Goal: Transaction & Acquisition: Book appointment/travel/reservation

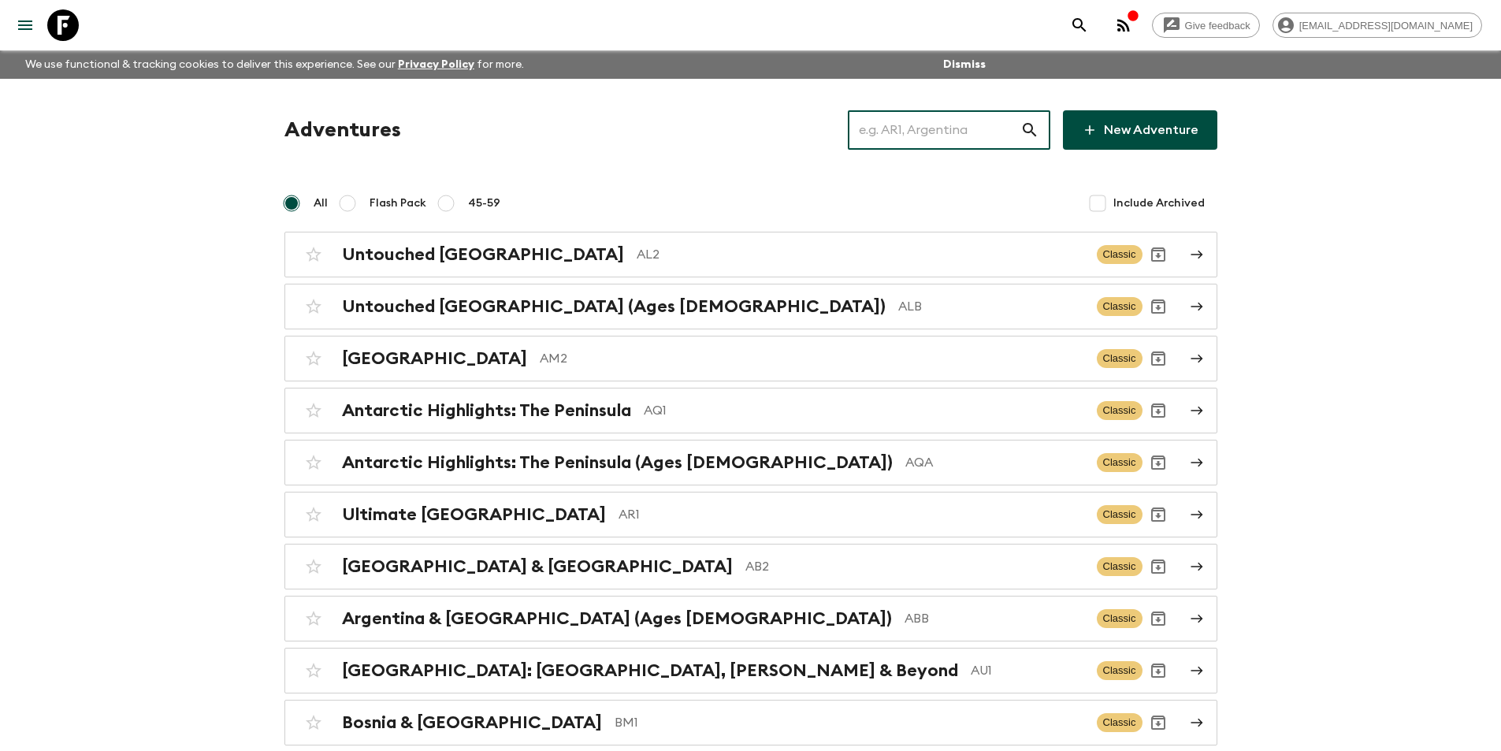
click at [997, 143] on input "text" at bounding box center [934, 130] width 173 height 44
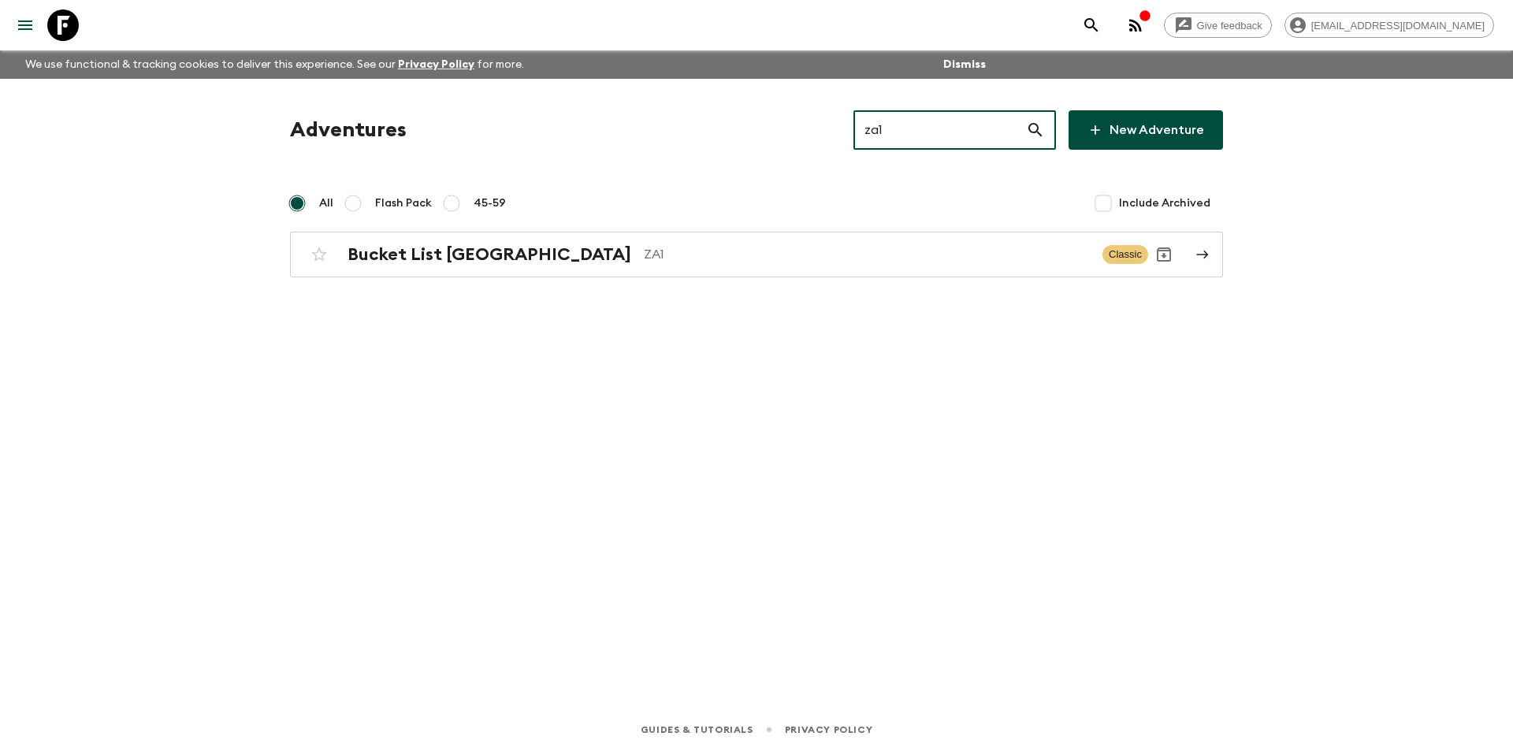
type input "za1"
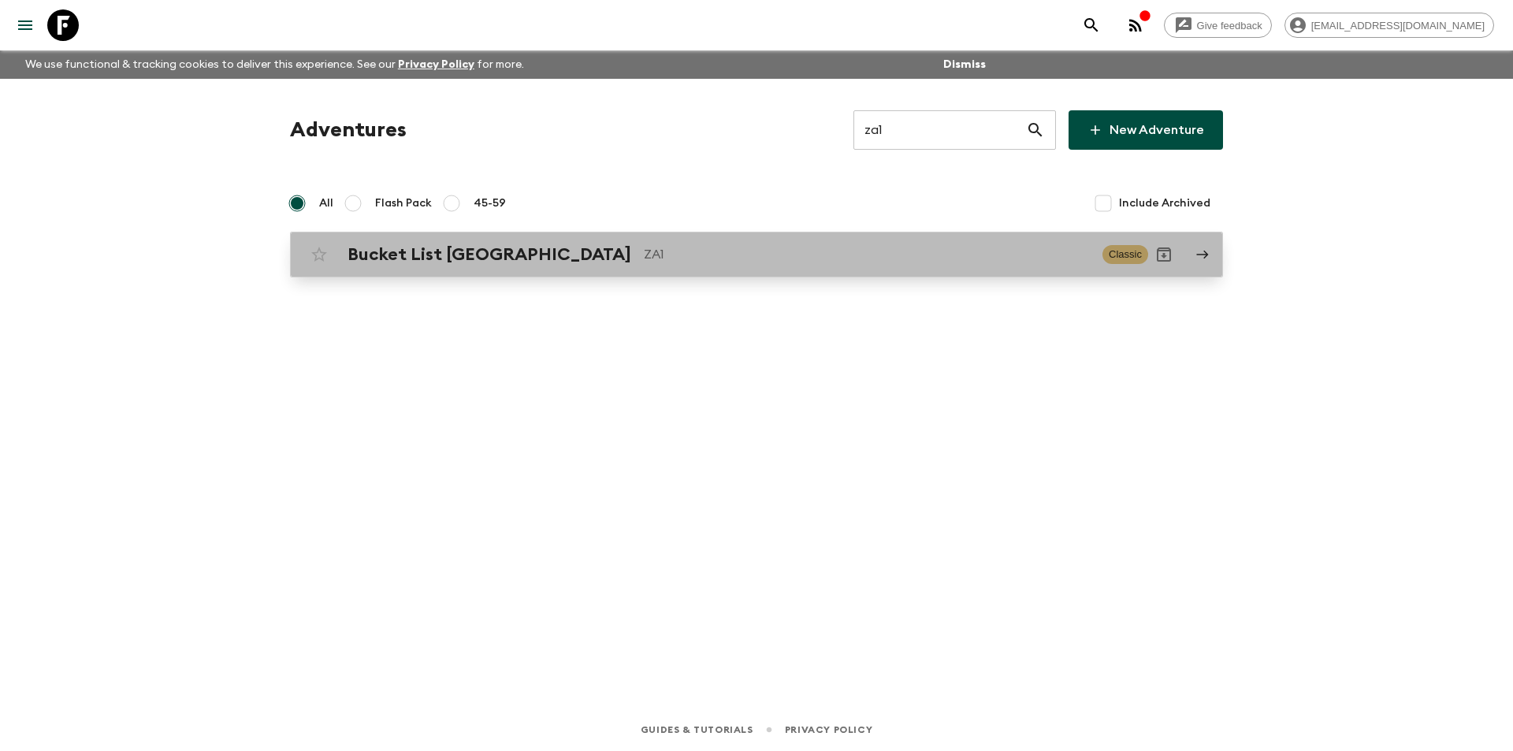
click at [701, 242] on div "Bucket List [GEOGRAPHIC_DATA] ZA1 Classic" at bounding box center [725, 255] width 845 height 32
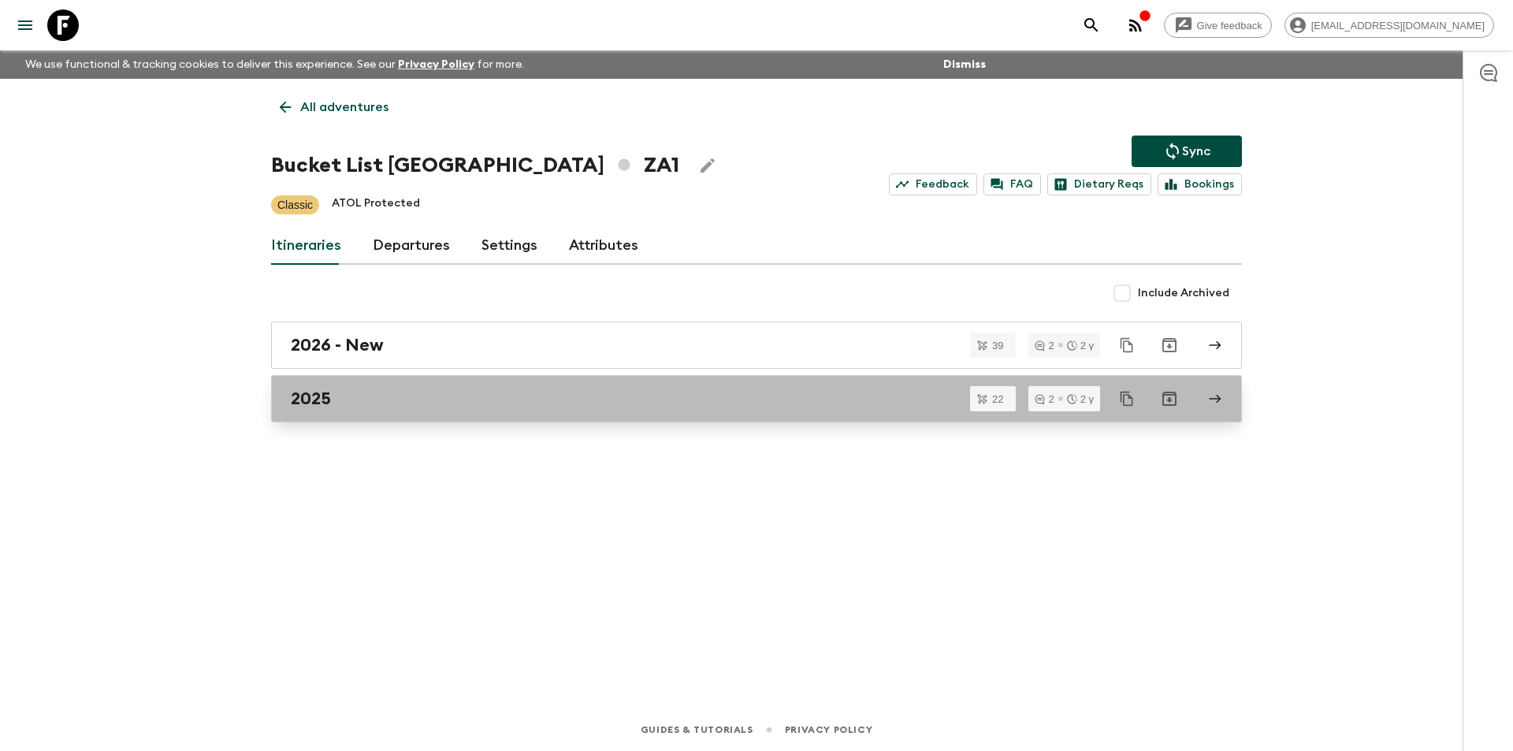
click at [494, 393] on div "2025" at bounding box center [742, 399] width 902 height 20
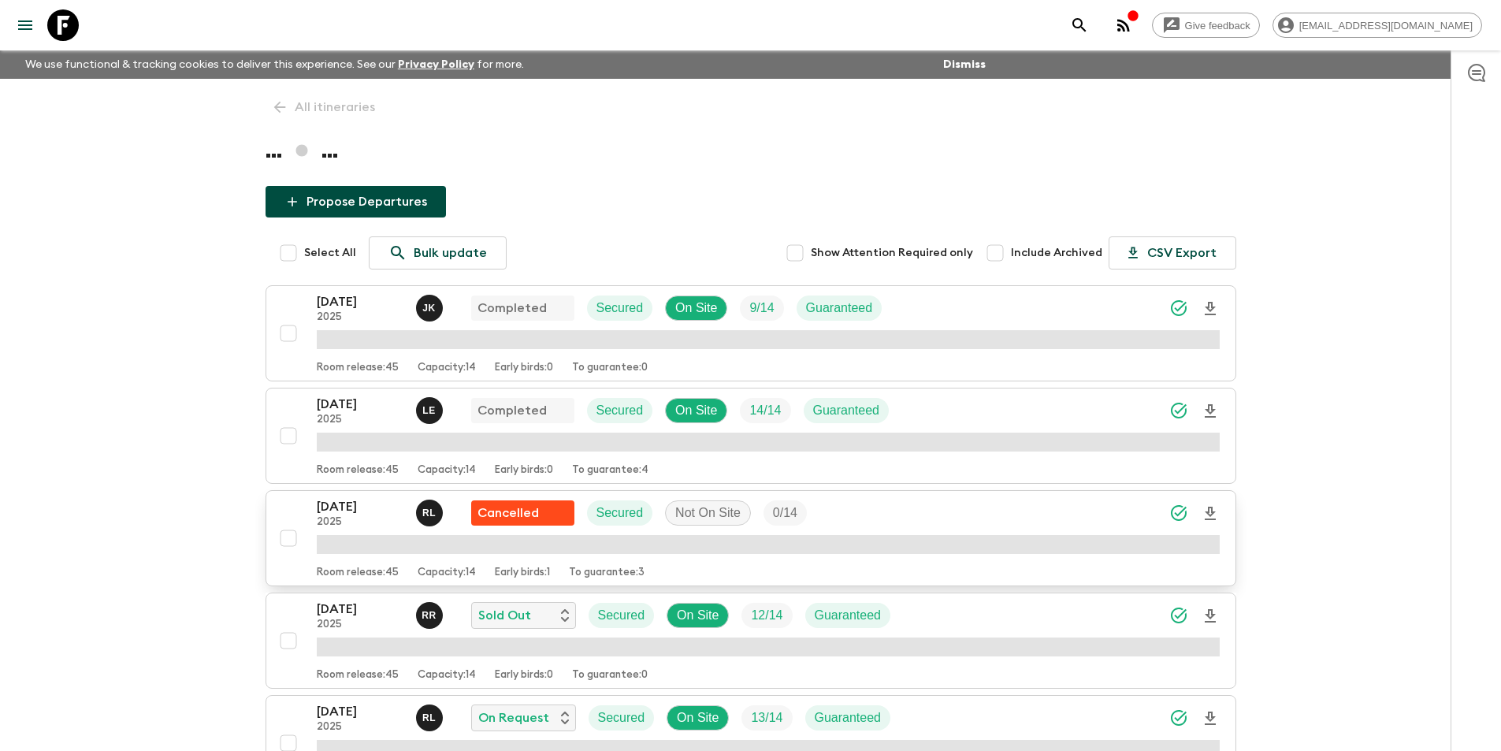
scroll to position [394, 0]
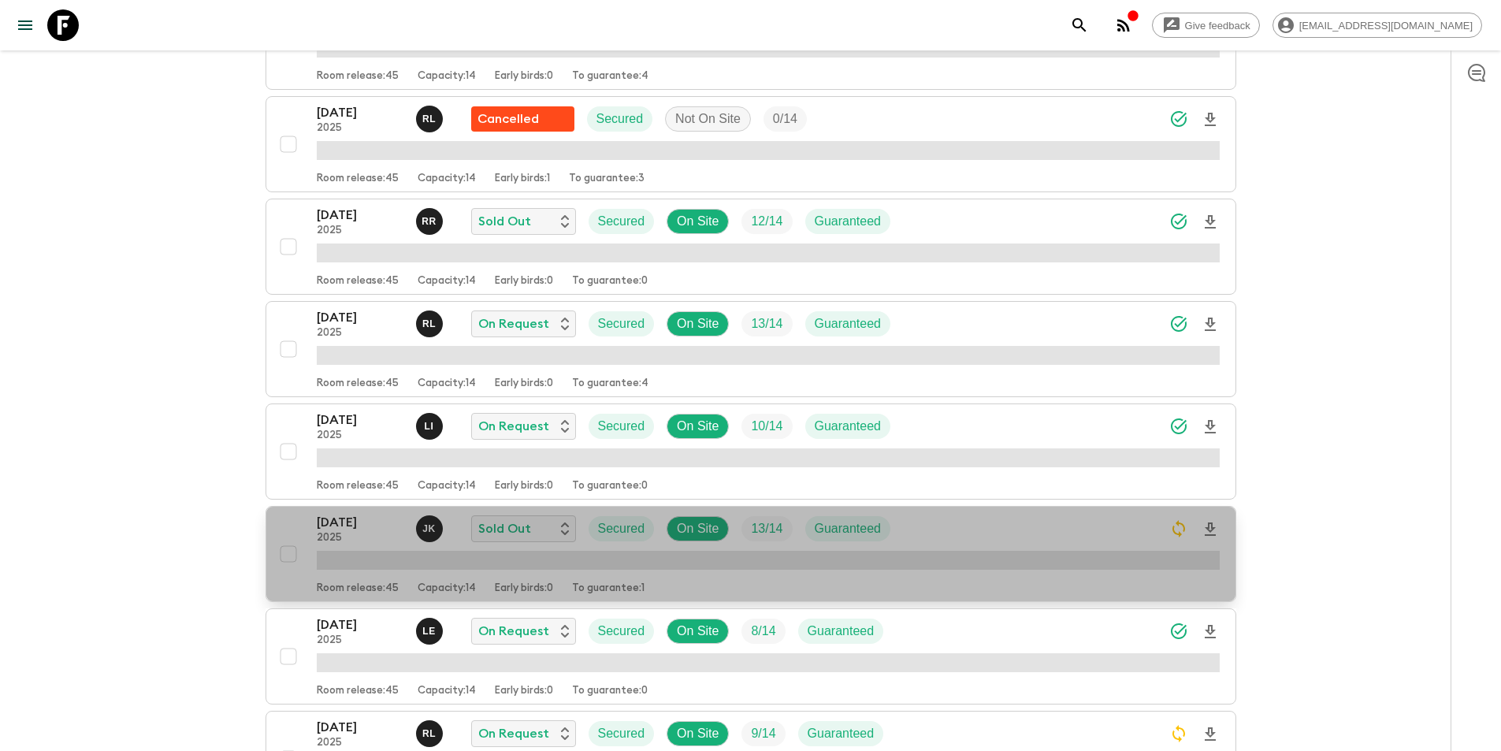
click at [341, 526] on p "[DATE]" at bounding box center [360, 522] width 87 height 19
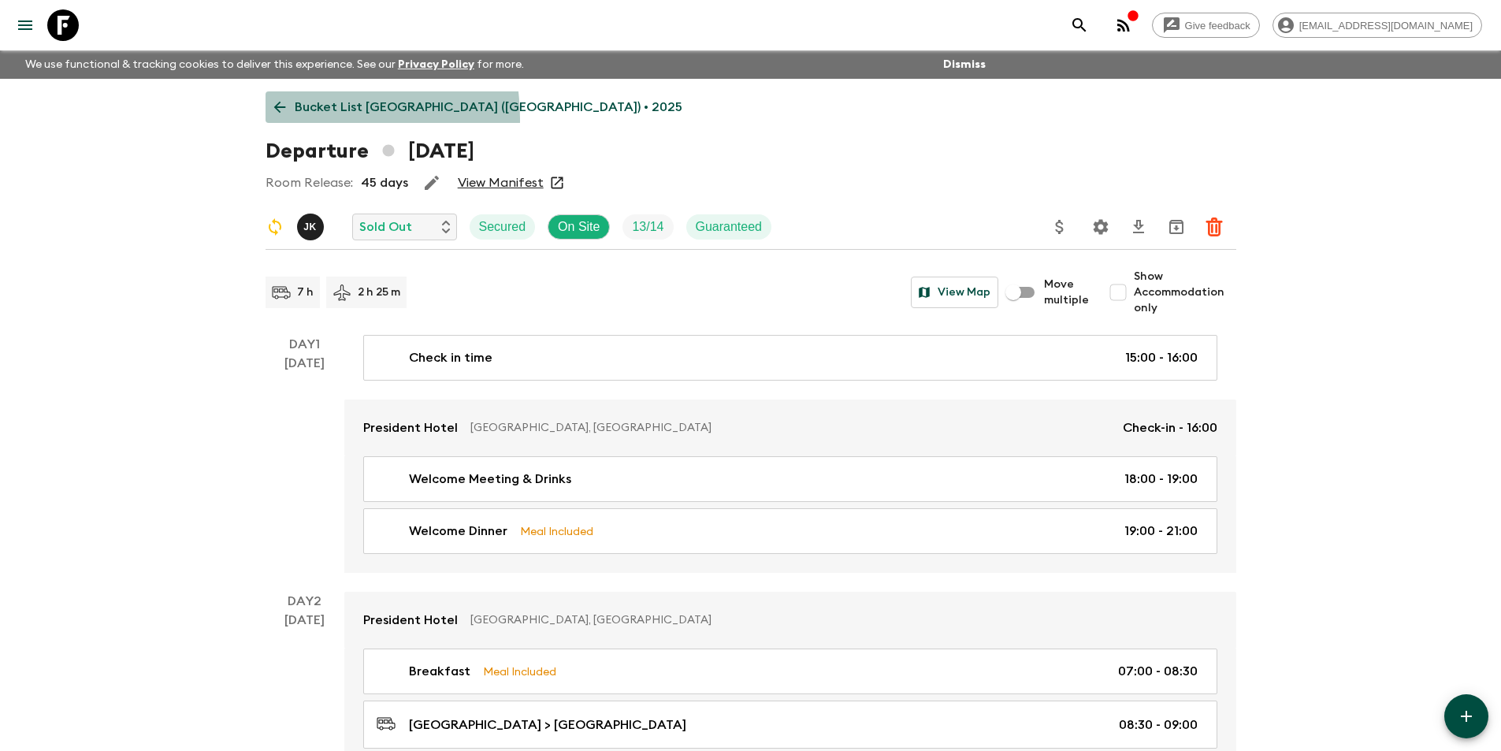
click at [286, 119] on link "Bucket List [GEOGRAPHIC_DATA] ([GEOGRAPHIC_DATA]) • 2025" at bounding box center [479, 107] width 426 height 32
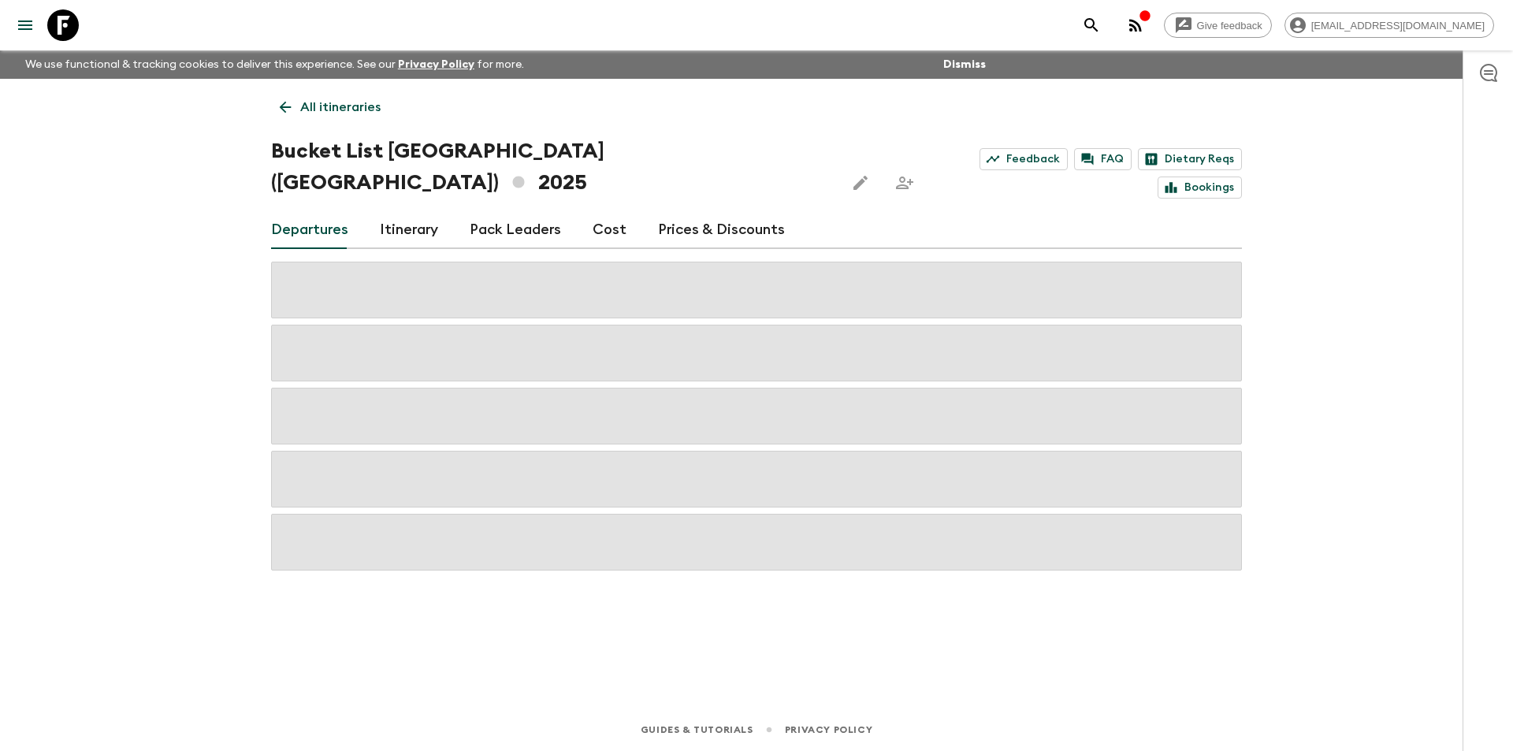
click at [593, 211] on link "Cost" at bounding box center [610, 230] width 34 height 38
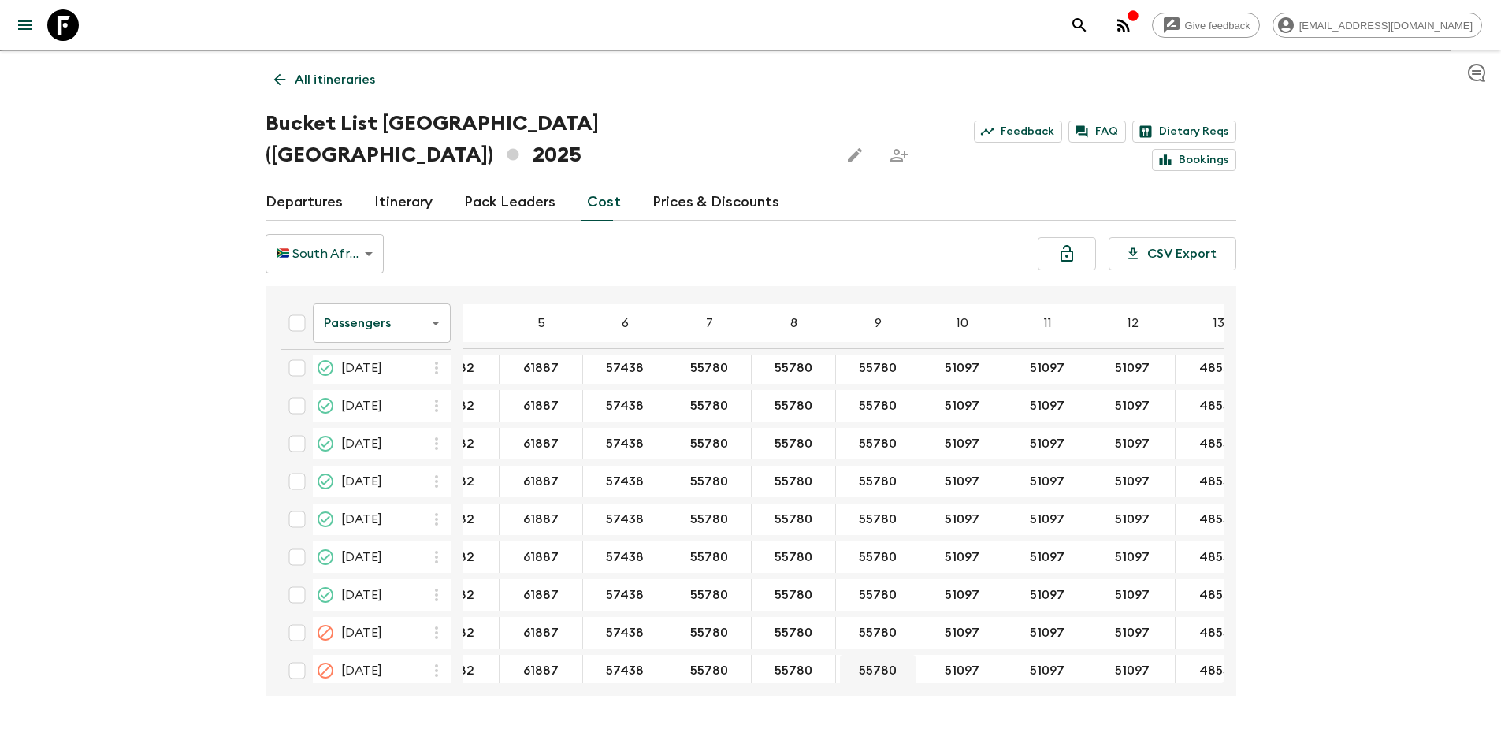
scroll to position [2657, 66]
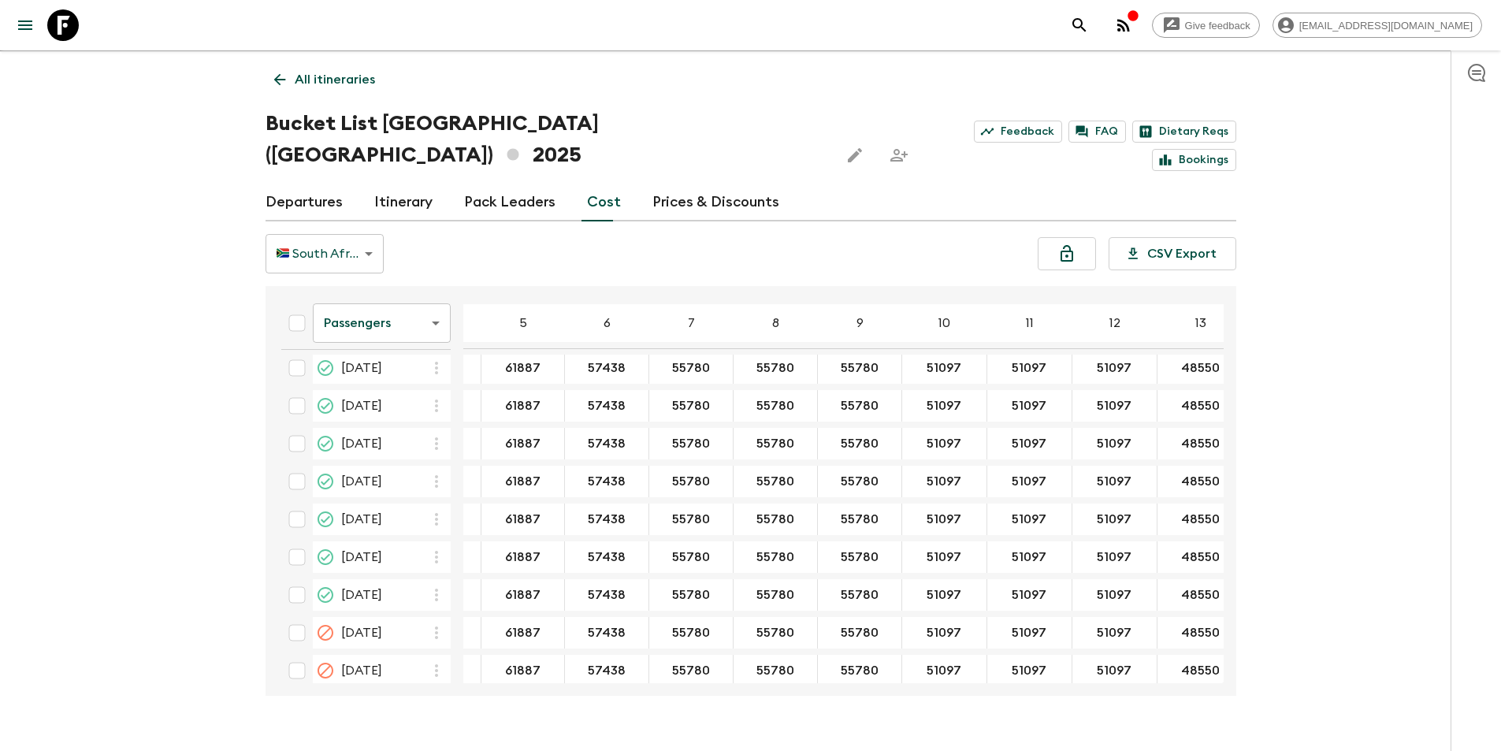
click at [367, 288] on body "Give feedback [EMAIL_ADDRESS][DOMAIN_NAME] We use functional & tracking cookies…" at bounding box center [750, 377] width 1501 height 810
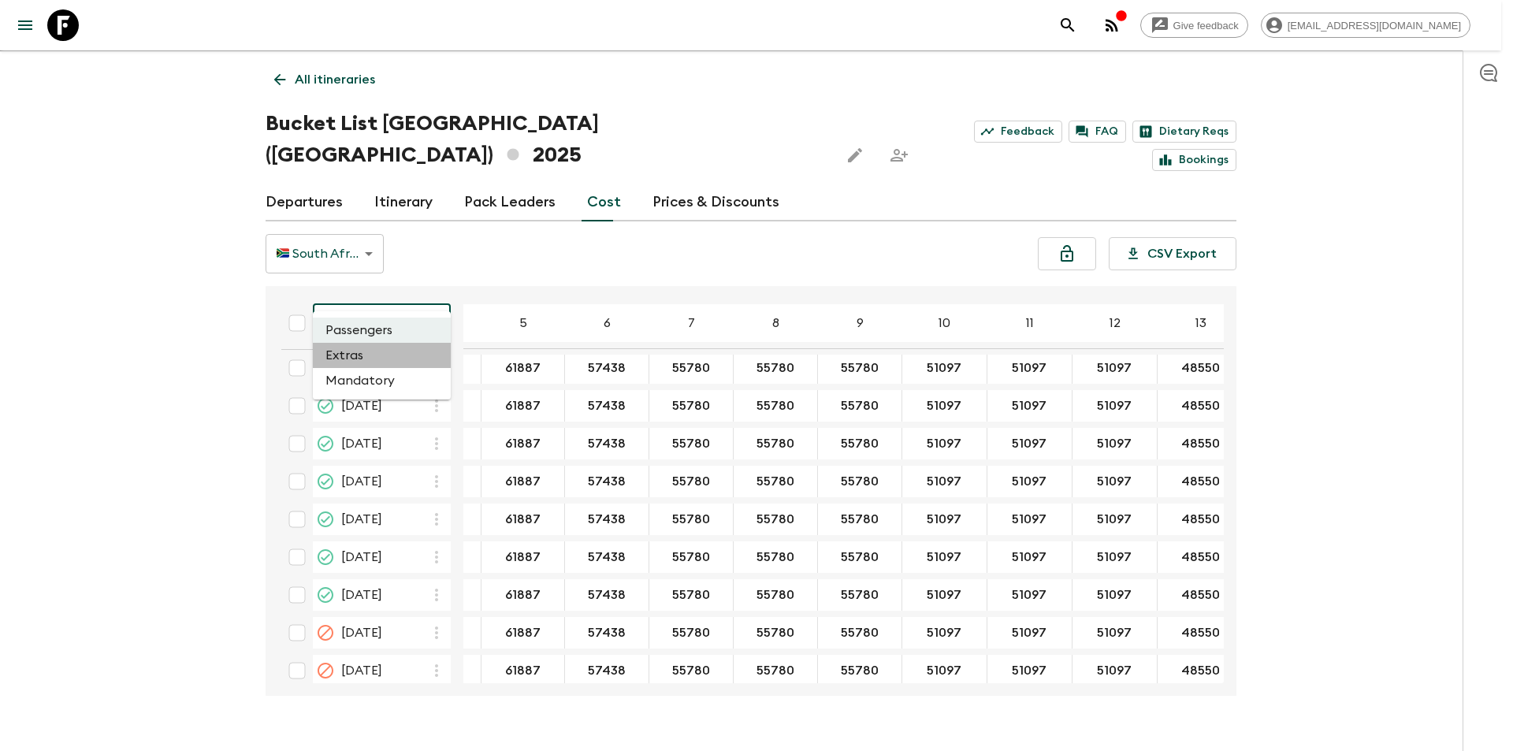
click at [376, 352] on li "Extras" at bounding box center [382, 355] width 138 height 25
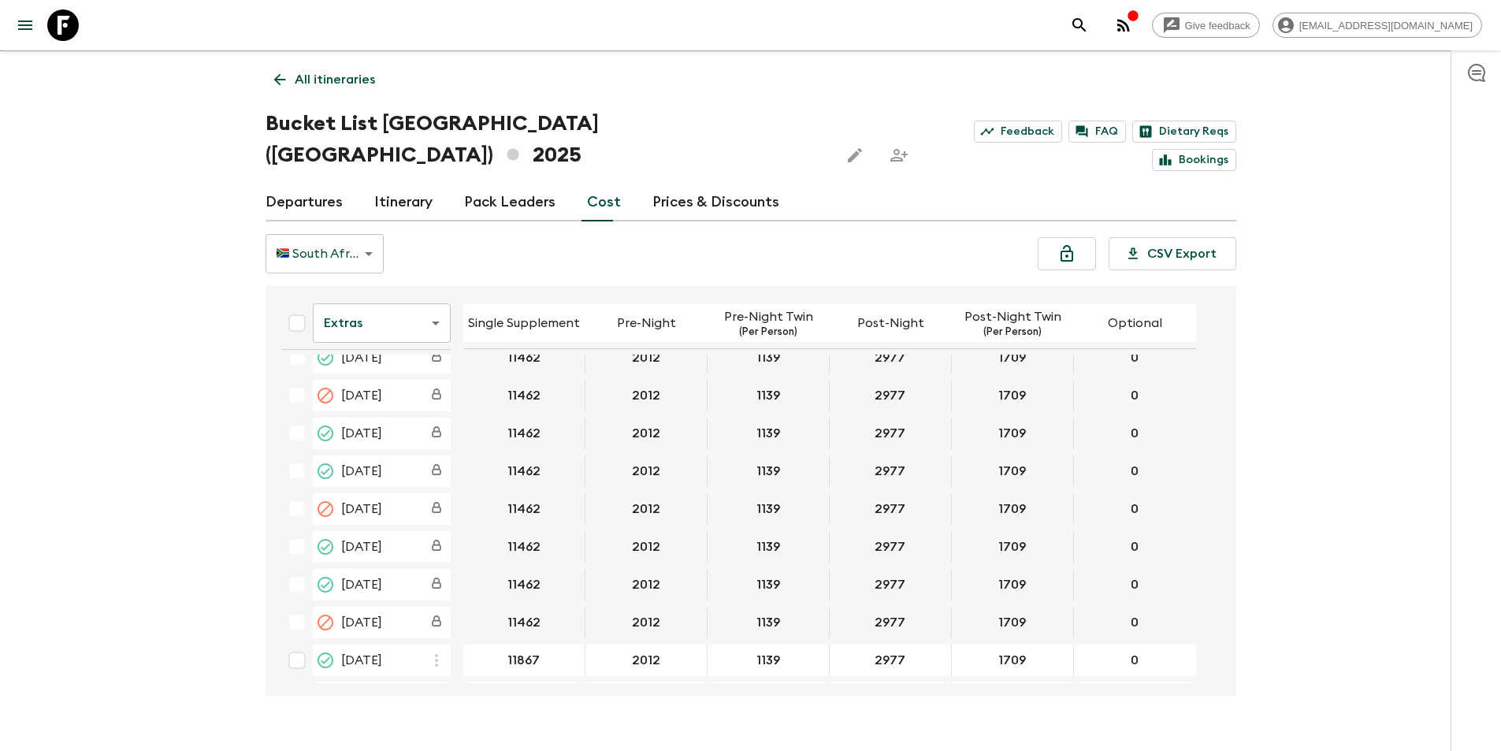
scroll to position [2759, 0]
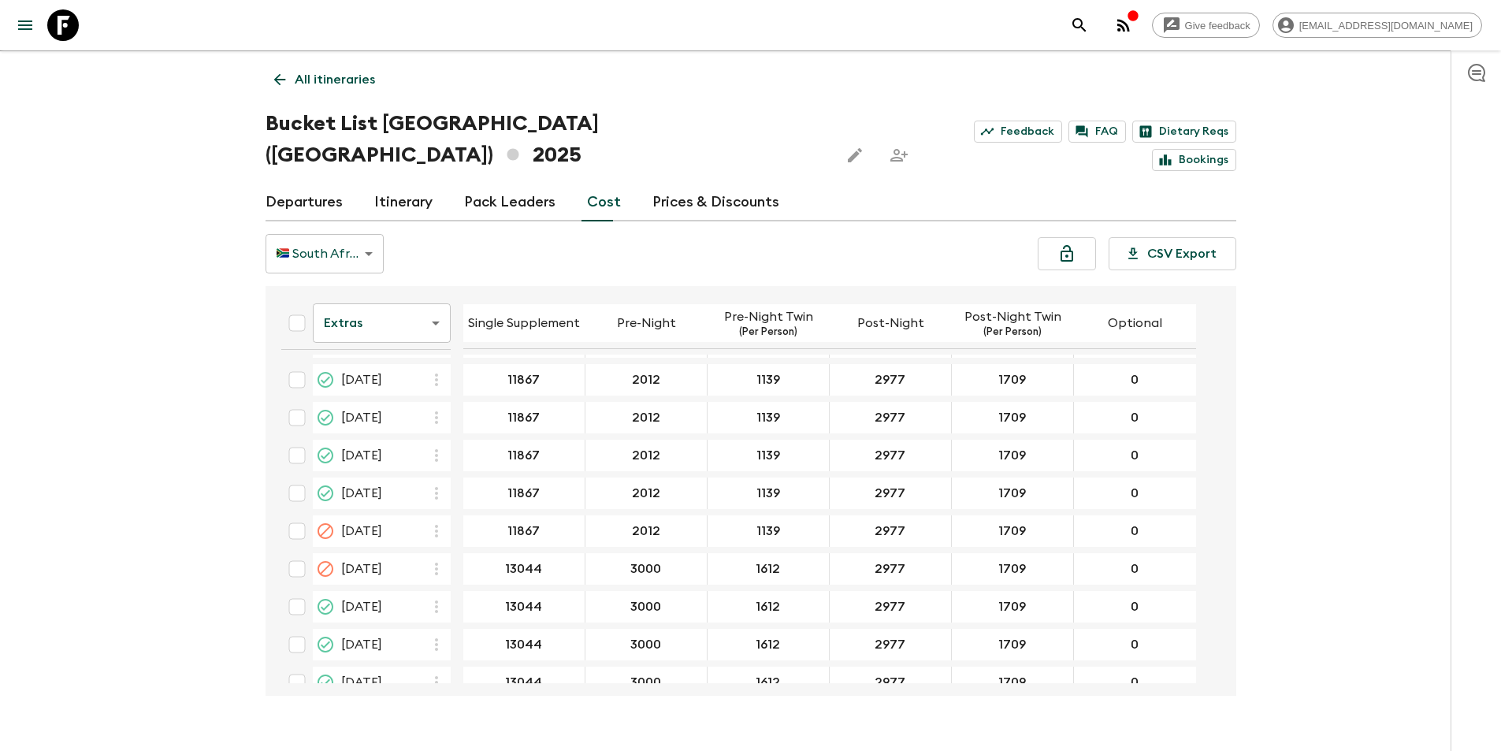
click at [359, 281] on body "Give feedback [EMAIL_ADDRESS][DOMAIN_NAME] We use functional & tracking cookies…" at bounding box center [750, 377] width 1501 height 810
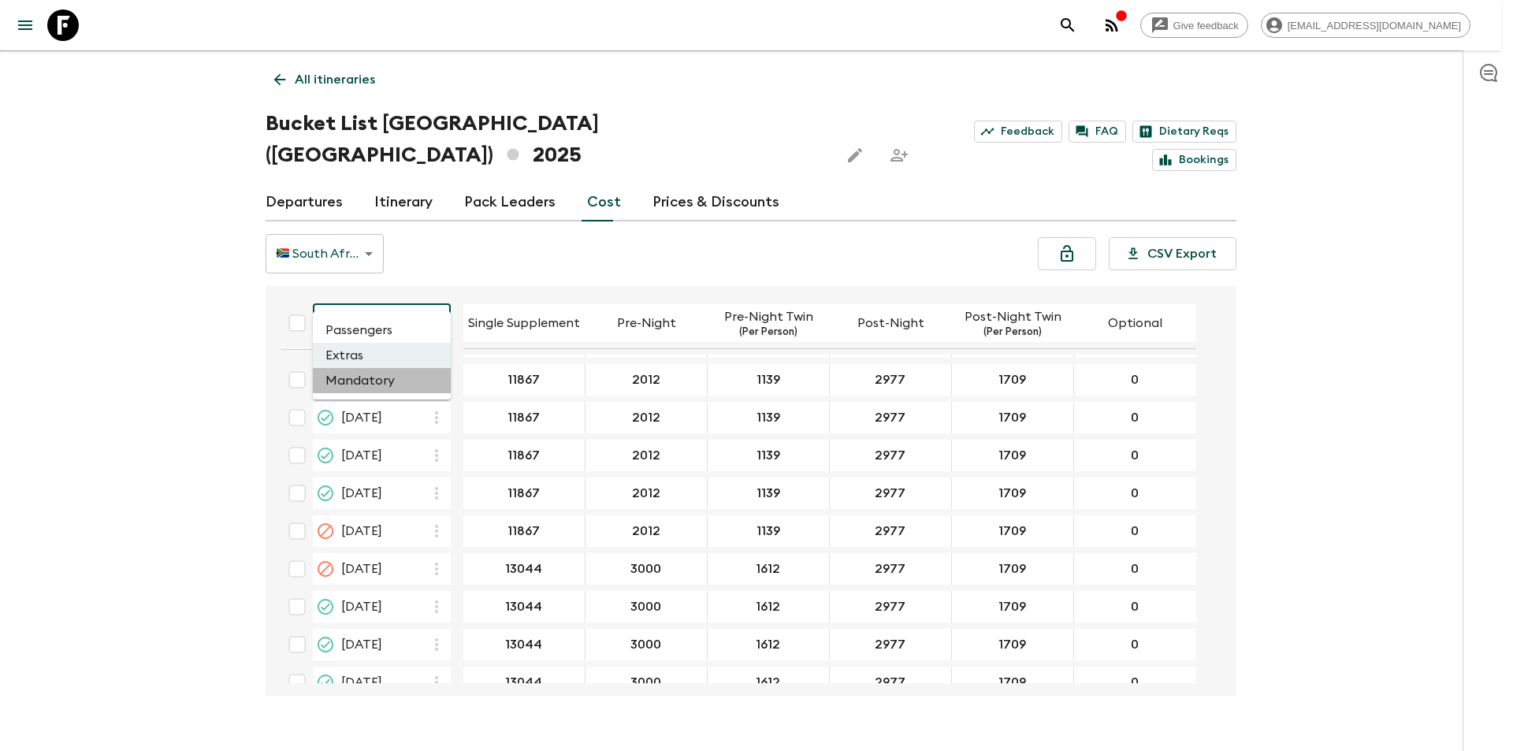
click at [385, 376] on li "Mandatory" at bounding box center [382, 380] width 138 height 25
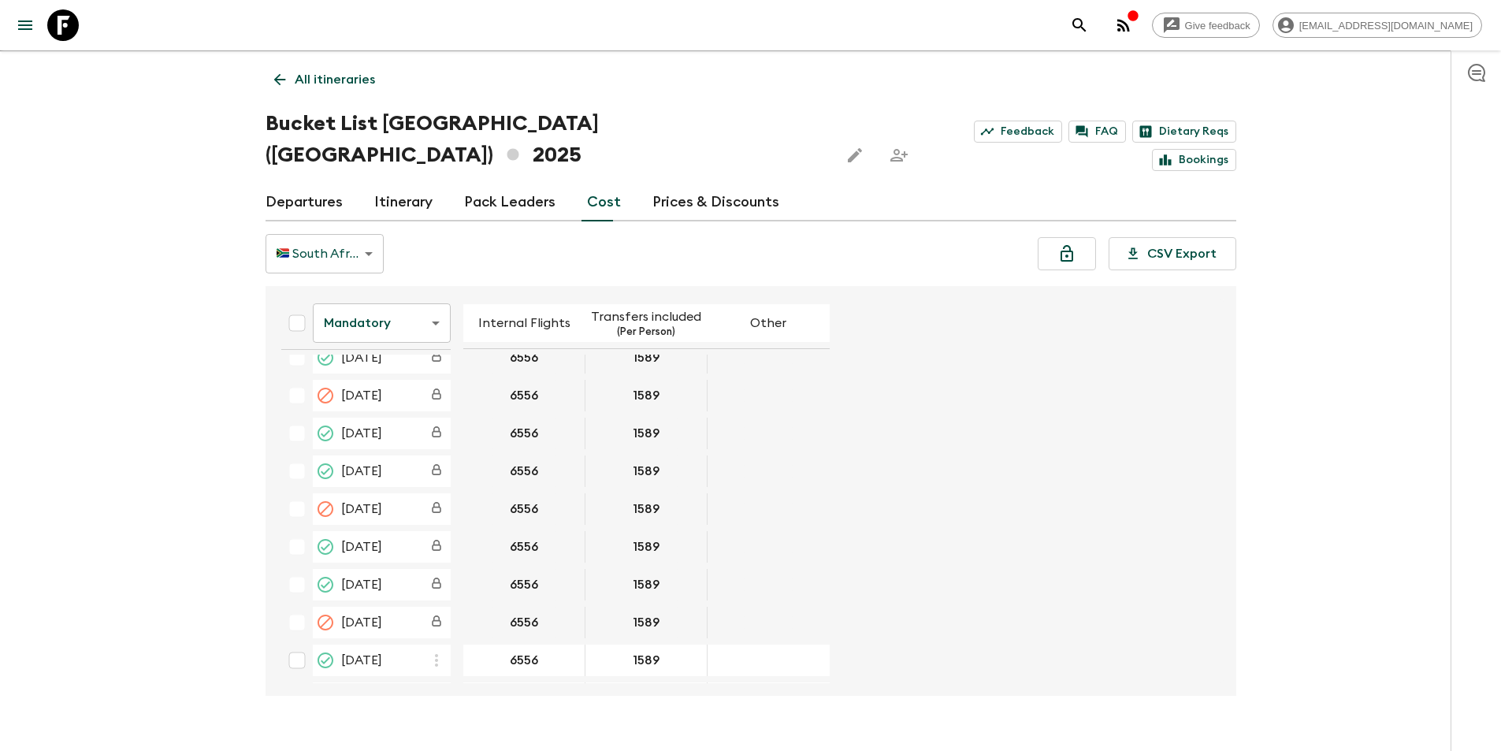
scroll to position [2759, 0]
